Goal: Transaction & Acquisition: Subscribe to service/newsletter

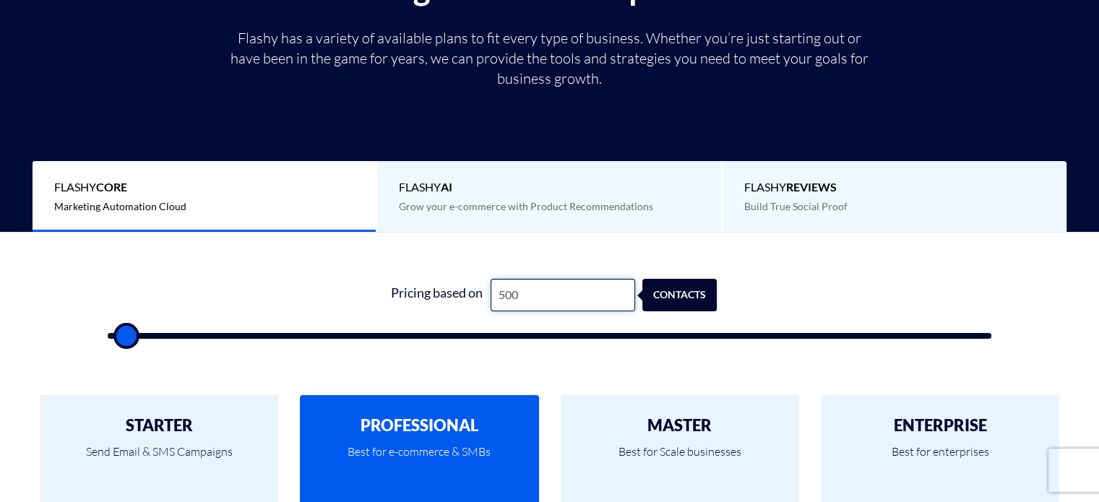
click at [528, 294] on input "500" at bounding box center [563, 295] width 145 height 33
type input "1"
type input "500"
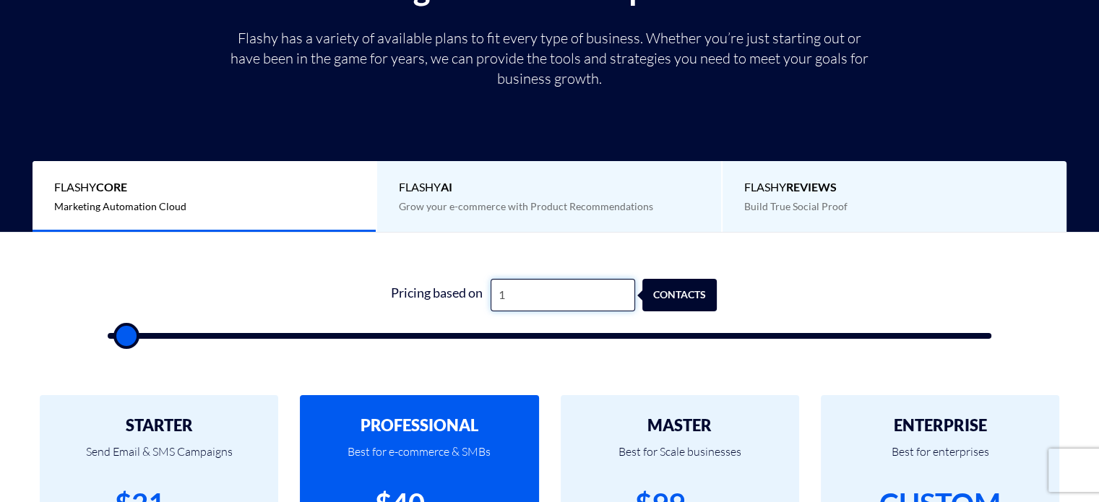
scroll to position [289, 0]
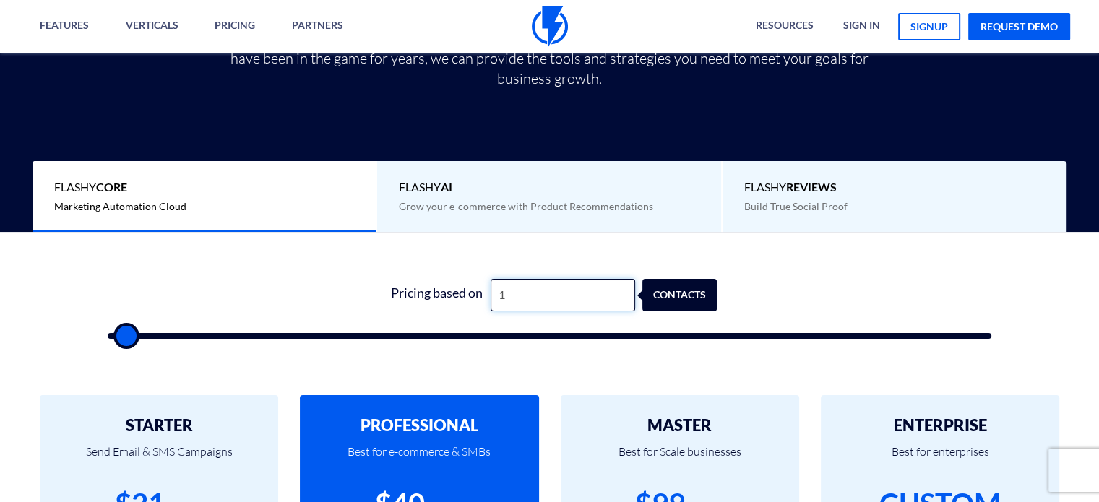
type input "10"
type input "500"
type input "100"
type input "500"
type input "1,000"
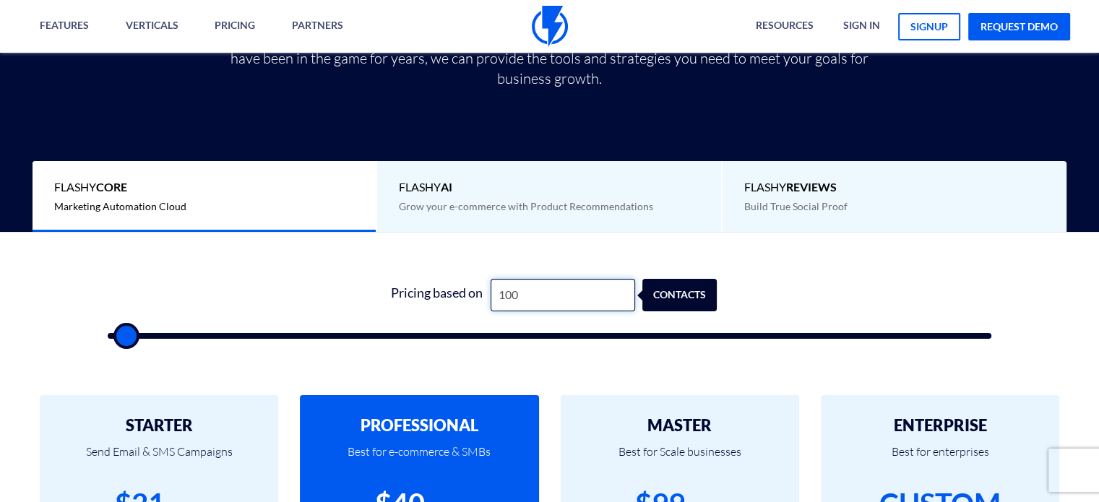
type input "1000"
type input "10,000"
type input "10000"
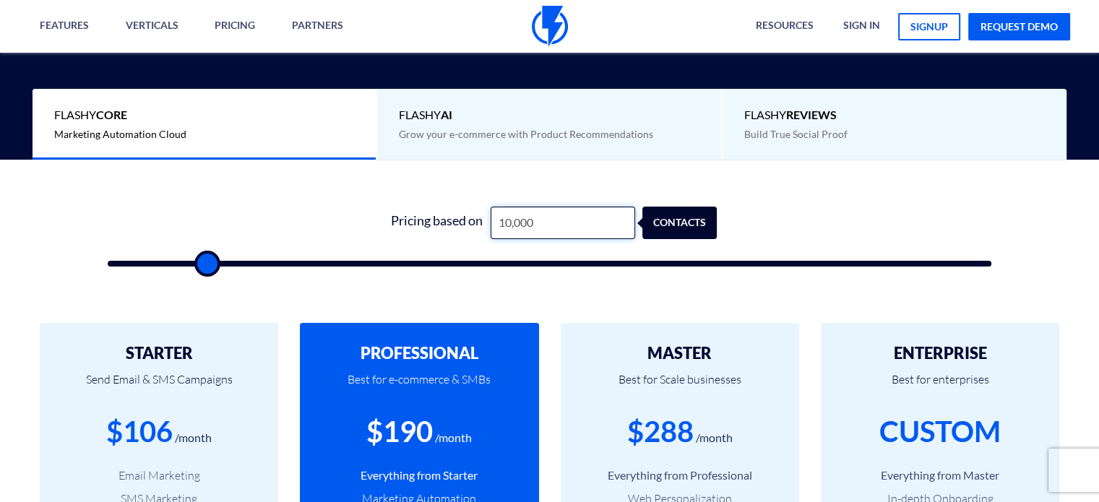
scroll to position [434, 0]
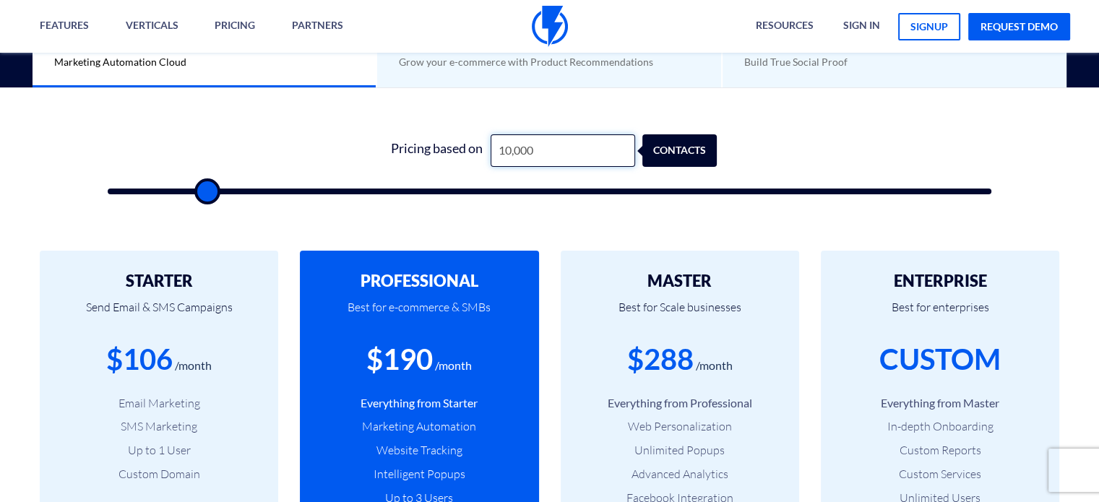
click at [538, 148] on input "10,000" at bounding box center [563, 150] width 145 height 33
type input "9"
type input "500"
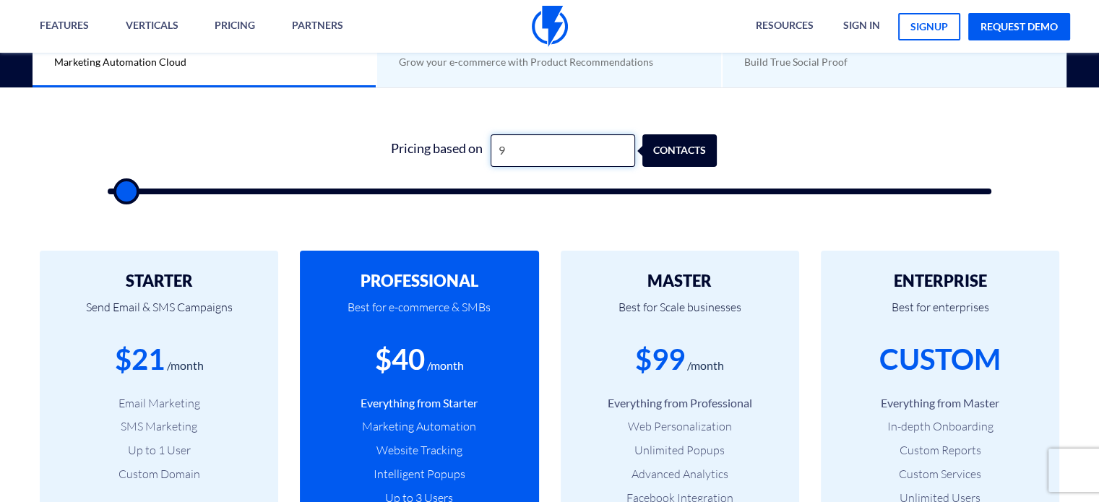
type input "95"
type input "500"
type input "950"
type input "1000"
type input "9,500"
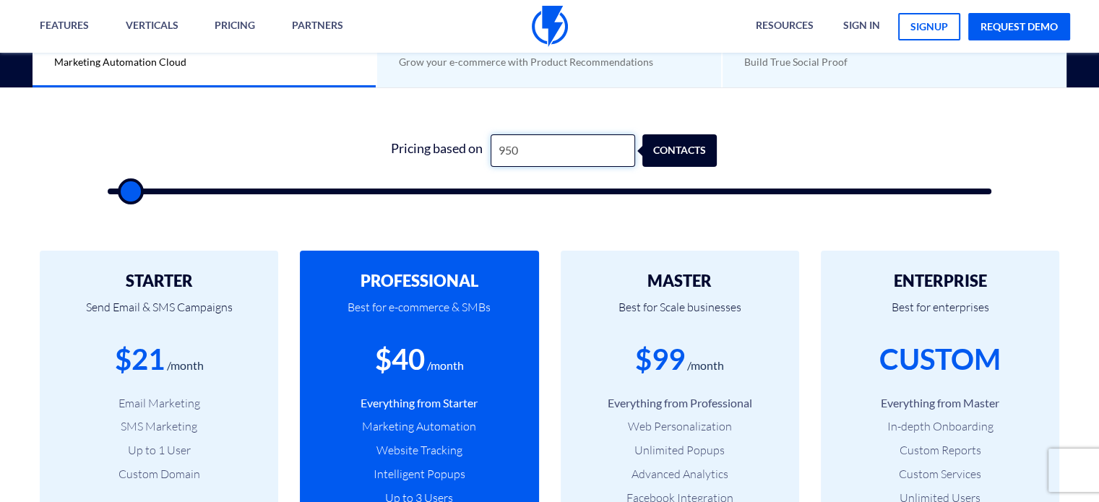
type input "9500"
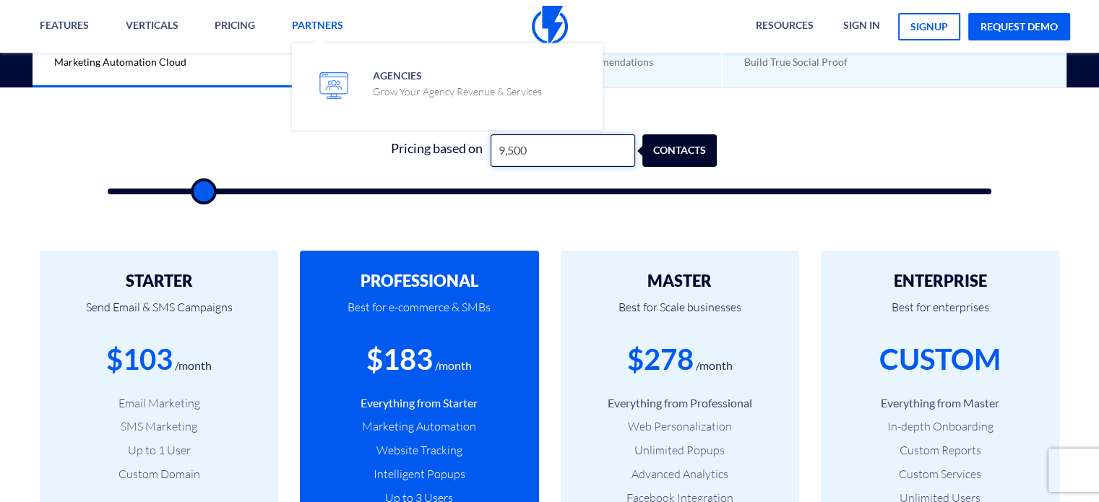
type input "9,500"
